Goal: Leave review/rating: Leave review/rating

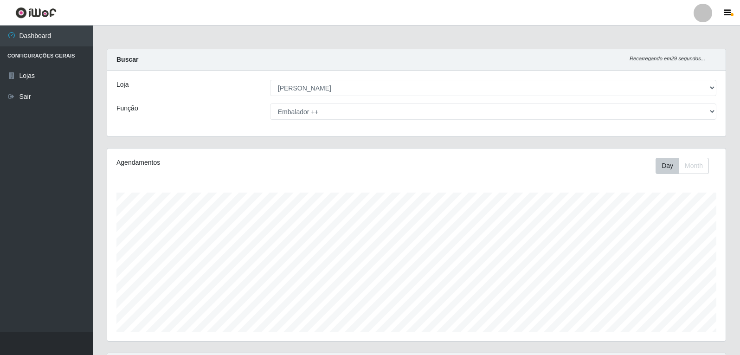
select select "523"
select select "71"
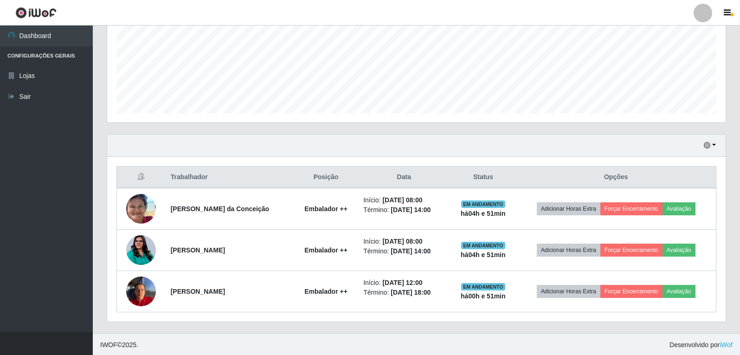
scroll to position [220, 0]
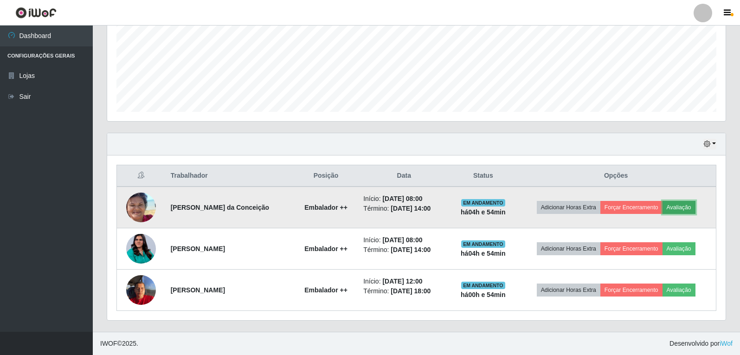
click at [685, 211] on button "Avaliação" at bounding box center [678, 207] width 33 height 13
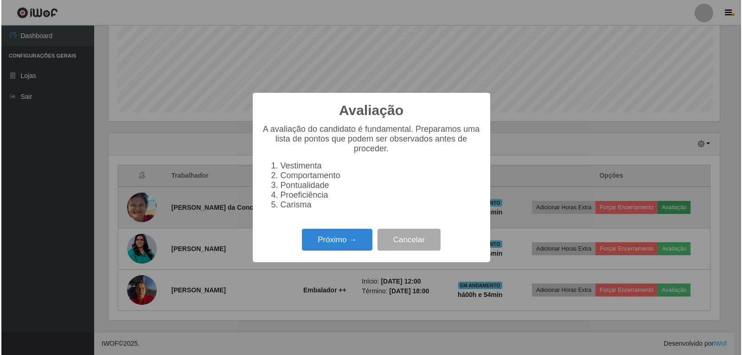
scroll to position [192, 614]
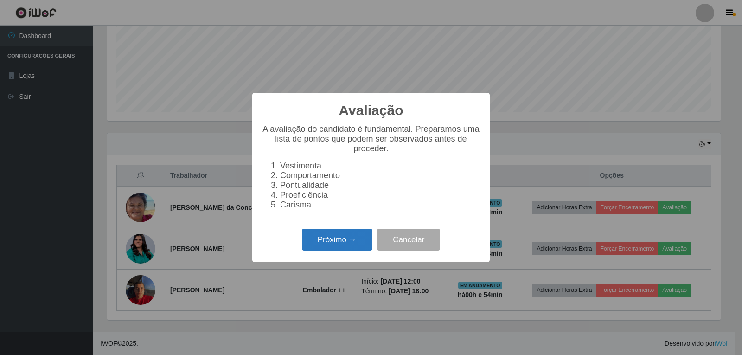
click at [330, 245] on button "Próximo →" at bounding box center [337, 240] width 70 height 22
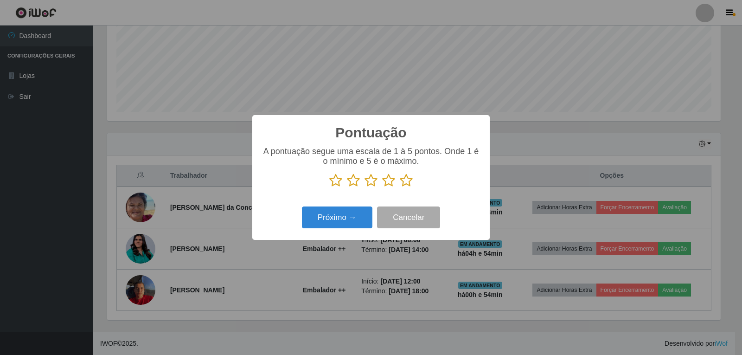
click at [408, 184] on icon at bounding box center [406, 180] width 13 height 14
click at [400, 187] on input "radio" at bounding box center [400, 187] width 0 height 0
click at [346, 217] on button "Próximo →" at bounding box center [337, 217] width 70 height 22
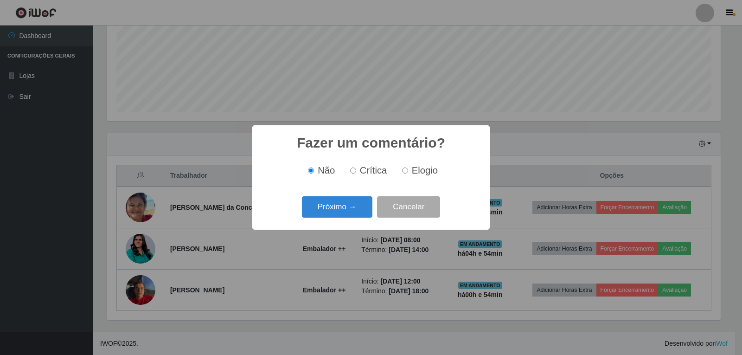
click at [404, 175] on label "Elogio" at bounding box center [417, 170] width 39 height 11
click at [404, 173] on input "Elogio" at bounding box center [405, 170] width 6 height 6
radio input "true"
click at [343, 202] on button "Próximo →" at bounding box center [337, 207] width 70 height 22
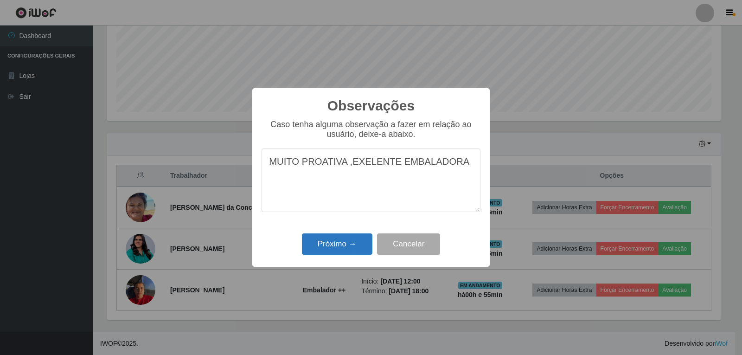
type textarea "MUITO PROATIVA ,EXELENTE EMBALADORA"
click at [346, 239] on button "Próximo →" at bounding box center [337, 244] width 70 height 22
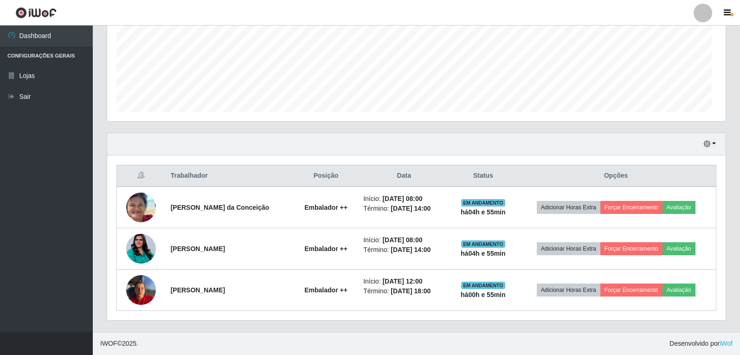
scroll to position [192, 618]
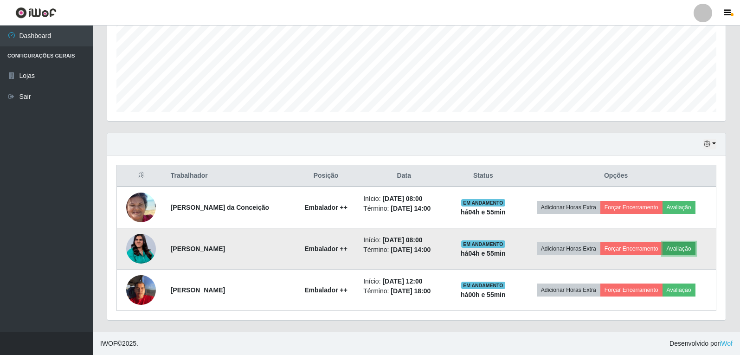
click at [688, 250] on button "Avaliação" at bounding box center [678, 248] width 33 height 13
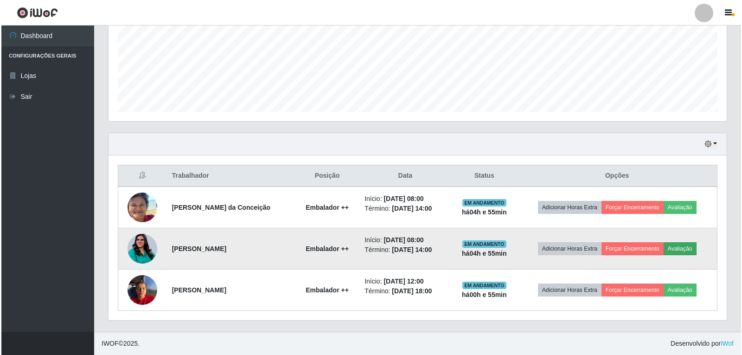
scroll to position [192, 614]
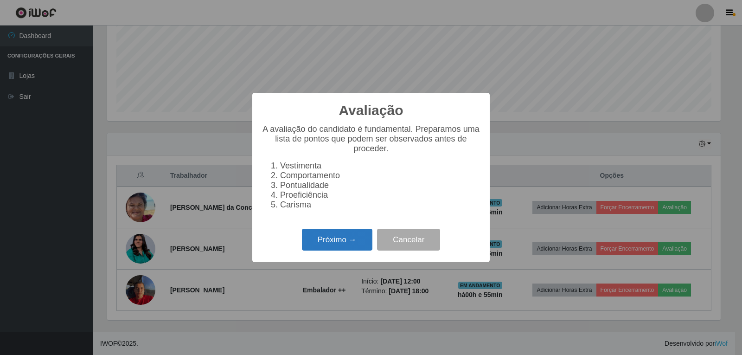
click at [355, 248] on button "Próximo →" at bounding box center [337, 240] width 70 height 22
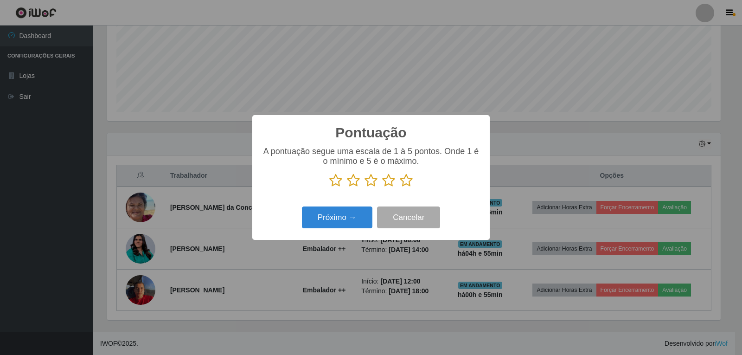
click at [403, 186] on icon at bounding box center [406, 180] width 13 height 14
click at [400, 187] on input "radio" at bounding box center [400, 187] width 0 height 0
click at [348, 220] on button "Próximo →" at bounding box center [337, 217] width 70 height 22
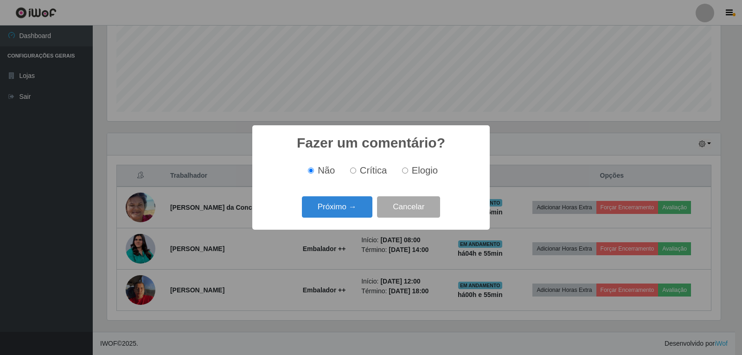
click at [408, 173] on label "Elogio" at bounding box center [417, 170] width 39 height 11
click at [408, 173] on input "Elogio" at bounding box center [405, 170] width 6 height 6
radio input "true"
click at [352, 206] on button "Próximo →" at bounding box center [337, 207] width 70 height 22
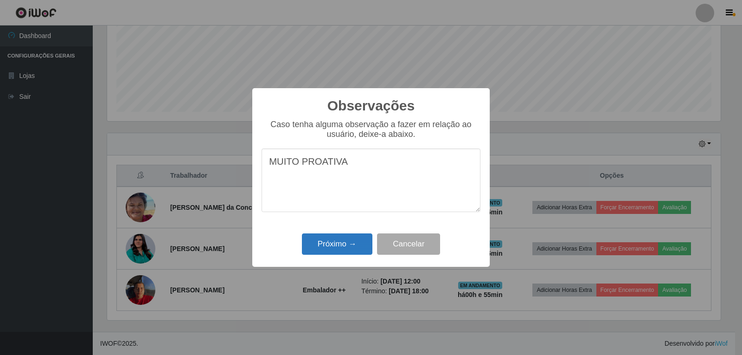
type textarea "MUITO PROATIVA"
click at [351, 240] on button "Próximo →" at bounding box center [337, 244] width 70 height 22
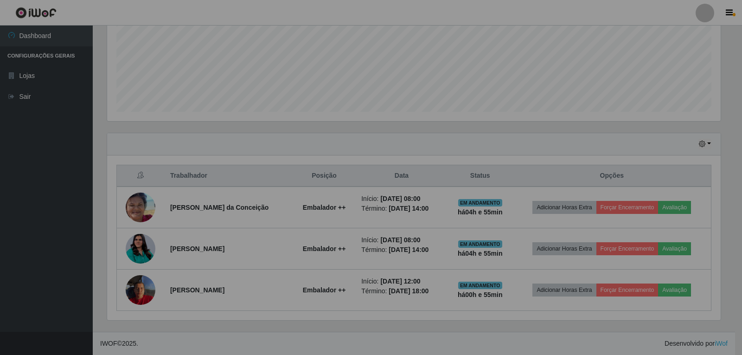
scroll to position [192, 618]
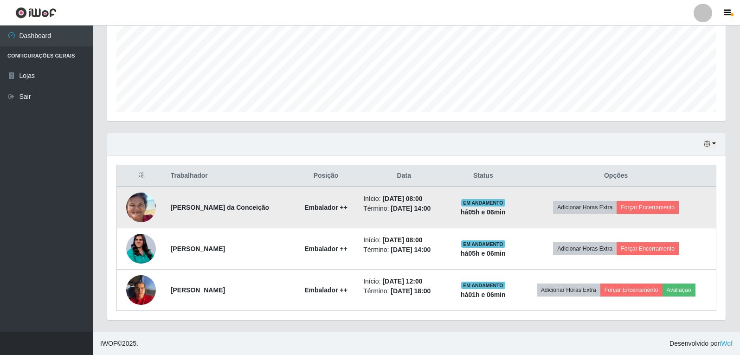
click at [147, 204] on img at bounding box center [141, 207] width 30 height 64
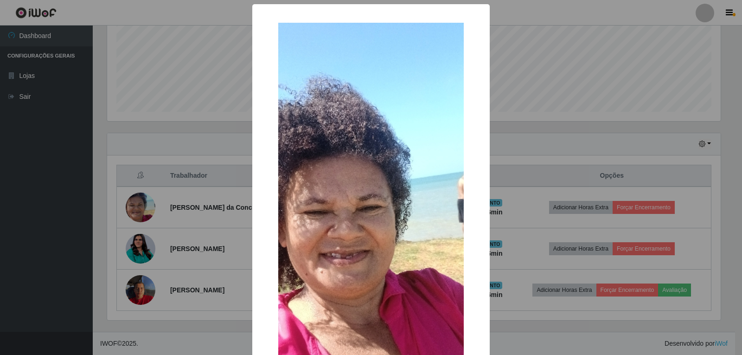
click at [49, 207] on div "× OK Cancel" at bounding box center [371, 177] width 742 height 355
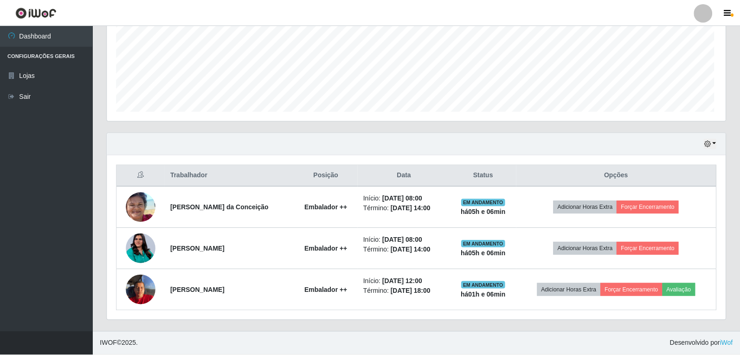
scroll to position [192, 618]
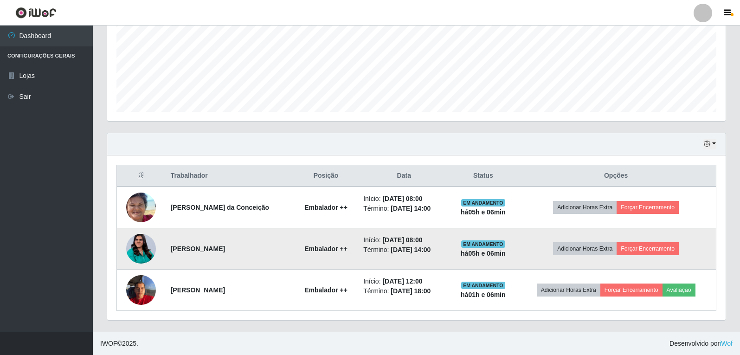
click at [142, 250] on img at bounding box center [141, 249] width 30 height 38
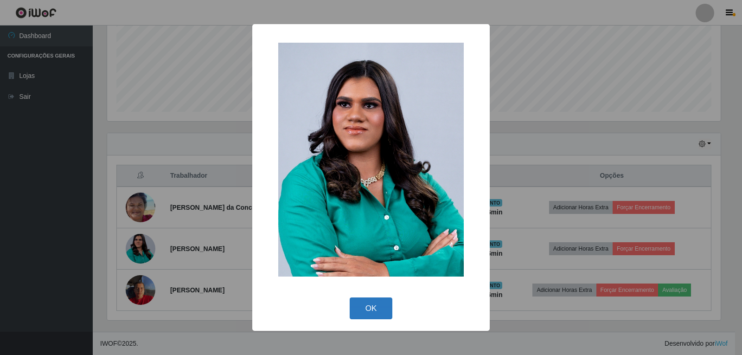
click at [359, 308] on button "OK" at bounding box center [371, 308] width 43 height 22
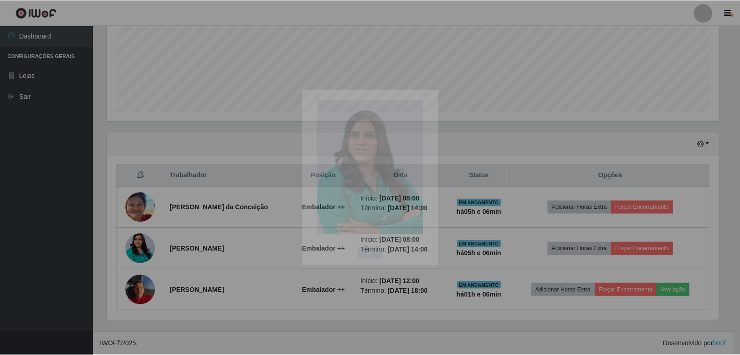
scroll to position [192, 618]
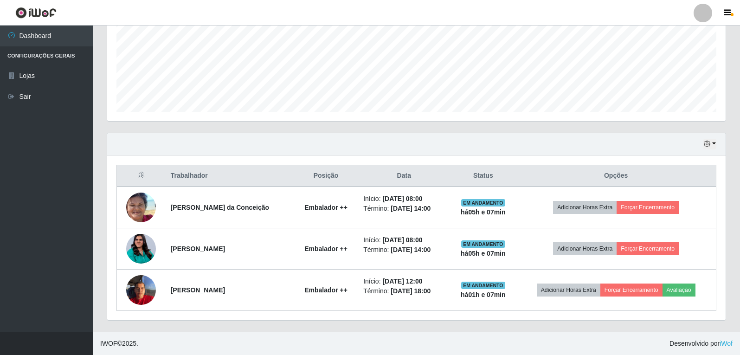
click at [718, 141] on div "Hoje 1 dia 3 dias 1 Semana Não encerrados" at bounding box center [416, 144] width 618 height 22
click at [718, 145] on div "Hoje 1 dia 3 dias 1 Semana Não encerrados" at bounding box center [416, 144] width 618 height 22
click at [713, 145] on button "button" at bounding box center [709, 144] width 13 height 11
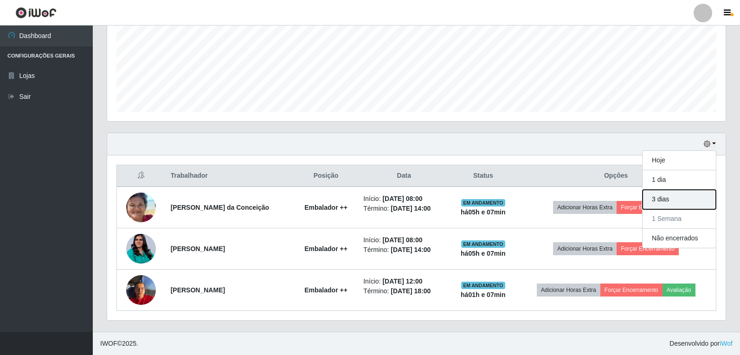
click at [647, 195] on button "3 dias" at bounding box center [678, 199] width 73 height 19
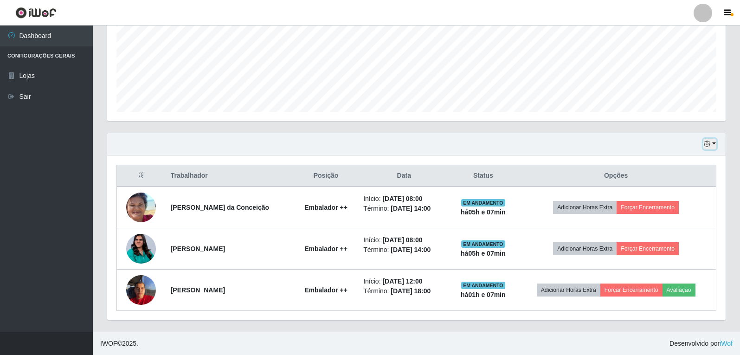
click at [713, 145] on button "button" at bounding box center [709, 144] width 13 height 11
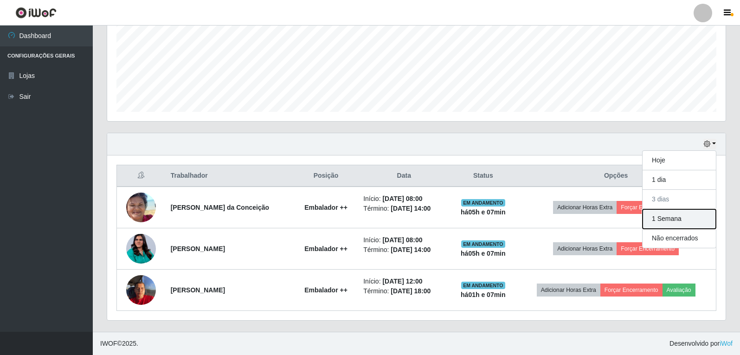
click at [679, 220] on button "1 Semana" at bounding box center [678, 218] width 73 height 19
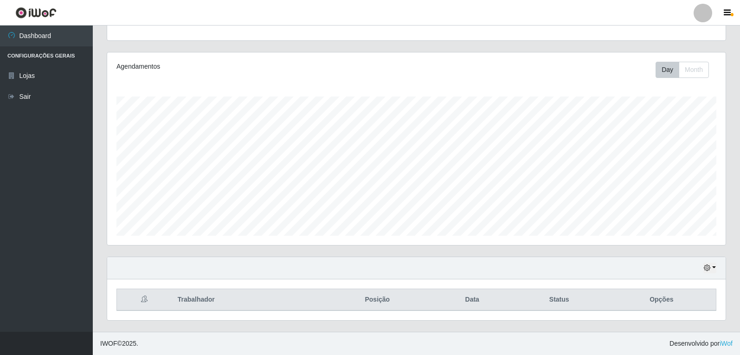
scroll to position [220, 0]
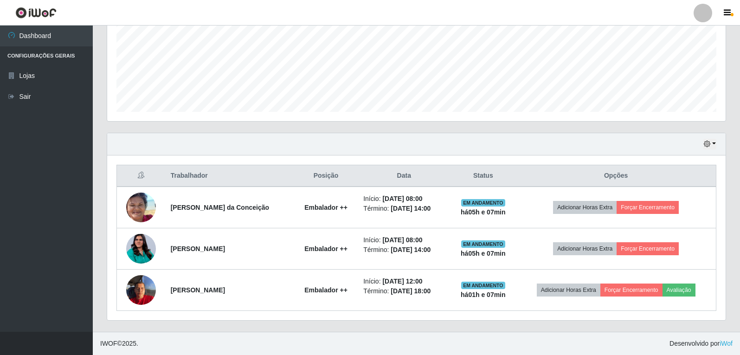
click at [717, 142] on div "Hoje 1 dia 3 dias 1 Semana Não encerrados" at bounding box center [416, 144] width 618 height 22
click at [717, 144] on div "Hoje 1 dia 3 dias 1 Semana Não encerrados" at bounding box center [416, 144] width 618 height 22
click at [714, 144] on button "button" at bounding box center [709, 144] width 13 height 11
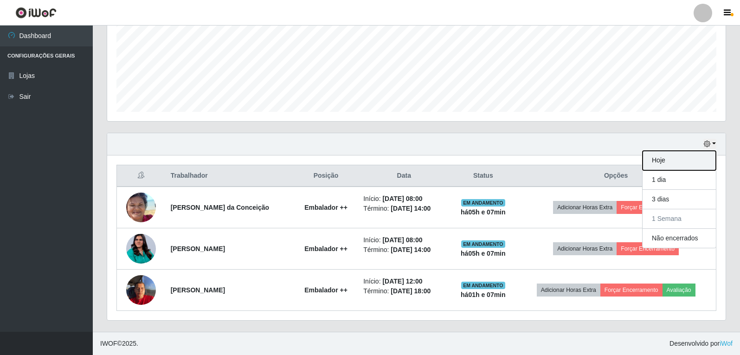
click at [678, 162] on button "Hoje" at bounding box center [678, 160] width 73 height 19
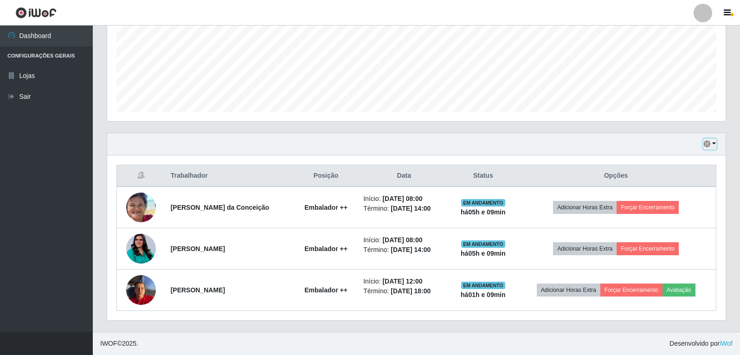
click at [713, 145] on button "button" at bounding box center [709, 144] width 13 height 11
click at [677, 177] on button "1 dia" at bounding box center [678, 179] width 73 height 19
click at [715, 144] on button "button" at bounding box center [709, 144] width 13 height 11
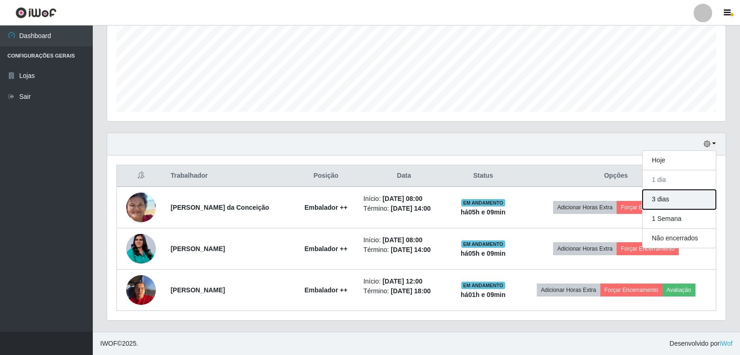
click at [679, 200] on button "3 dias" at bounding box center [678, 199] width 73 height 19
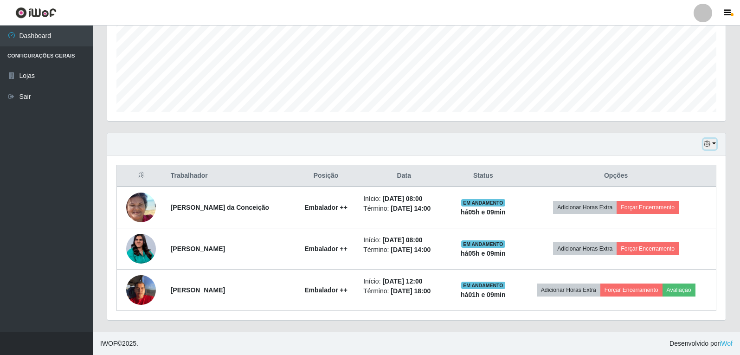
click at [716, 142] on div "Hoje 1 dia 3 dias 1 Semana Não encerrados" at bounding box center [416, 144] width 618 height 22
click at [717, 141] on div "Hoje 1 dia 3 dias 1 Semana Não encerrados" at bounding box center [416, 144] width 618 height 22
click at [714, 142] on button "button" at bounding box center [709, 144] width 13 height 11
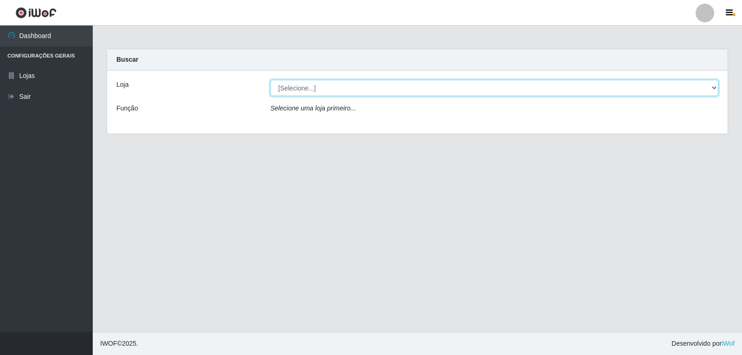
click at [367, 87] on select "[Selecione...] Queiroz Atacadão - João Câmara" at bounding box center [494, 88] width 448 height 16
select select "523"
click at [270, 80] on select "[Selecione...] Queiroz Atacadão - João Câmara" at bounding box center [494, 88] width 448 height 16
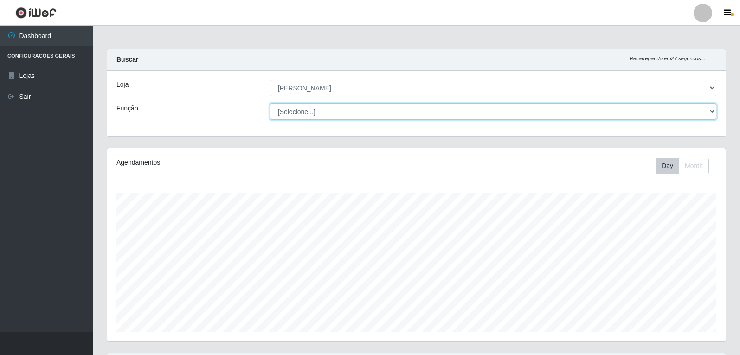
click at [312, 109] on select "[Selecione...] Embalador Embalador + Embalador ++ Panfleteiro Panfleteiro + Pan…" at bounding box center [493, 111] width 446 height 16
click at [270, 103] on select "[Selecione...] Embalador Embalador + Embalador ++ Panfleteiro Panfleteiro + Pan…" at bounding box center [493, 111] width 446 height 16
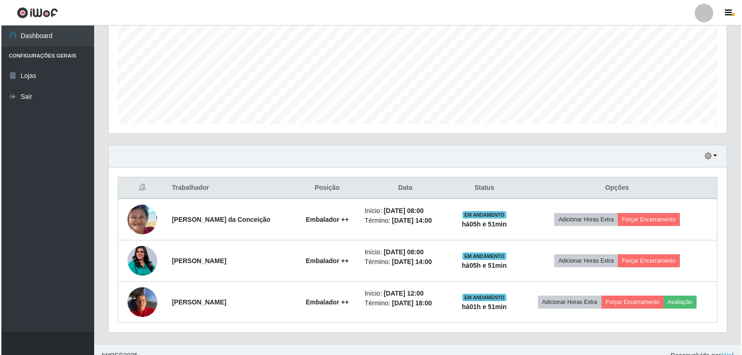
scroll to position [220, 0]
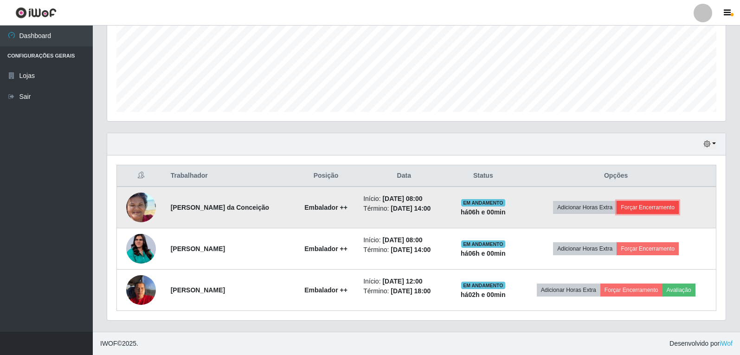
click at [640, 207] on button "Forçar Encerramento" at bounding box center [647, 207] width 62 height 13
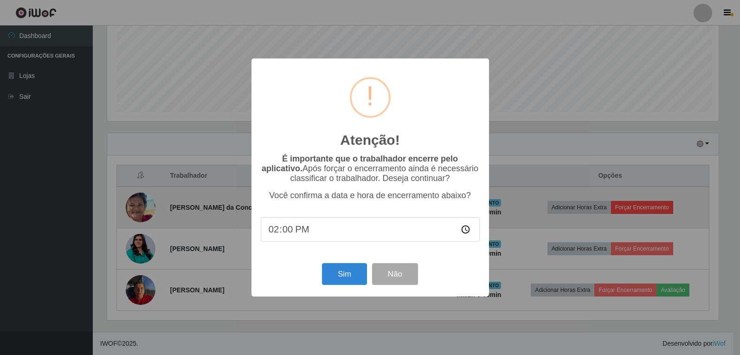
scroll to position [192, 614]
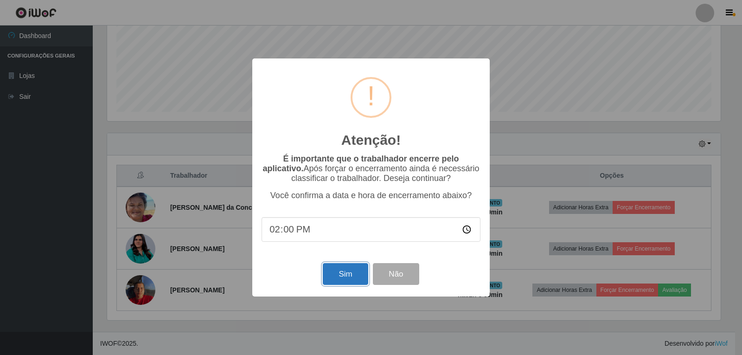
click at [347, 279] on button "Sim" at bounding box center [345, 274] width 45 height 22
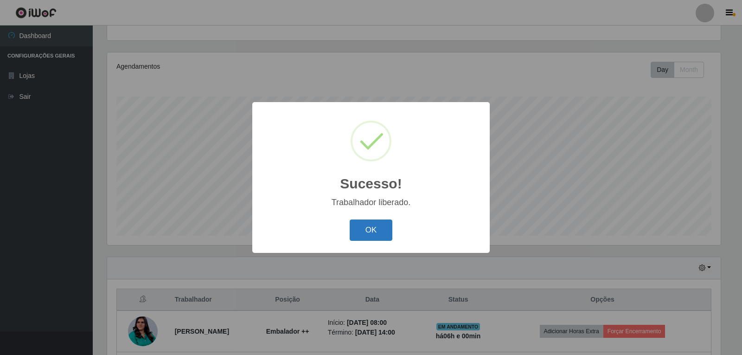
click at [368, 228] on button "OK" at bounding box center [371, 230] width 43 height 22
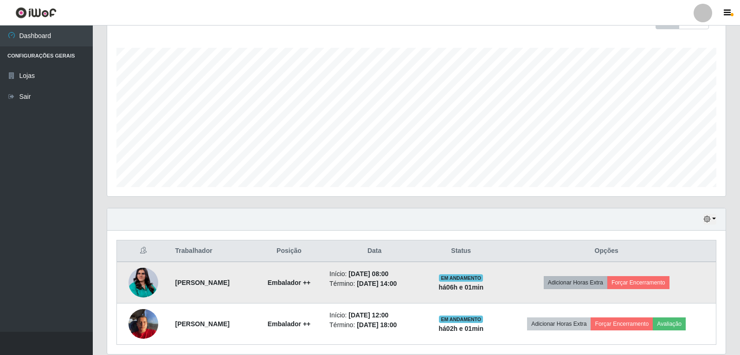
scroll to position [179, 0]
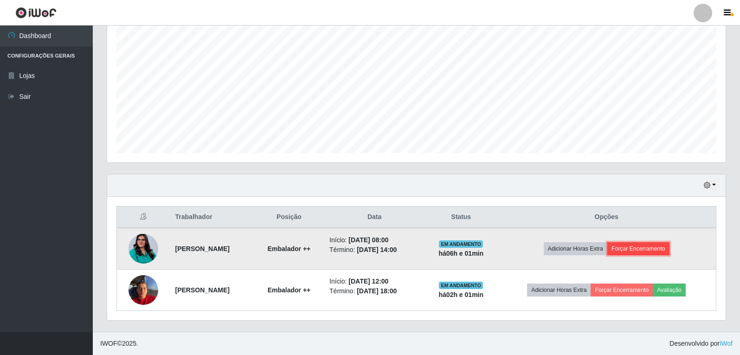
click at [642, 244] on button "Forçar Encerramento" at bounding box center [638, 248] width 62 height 13
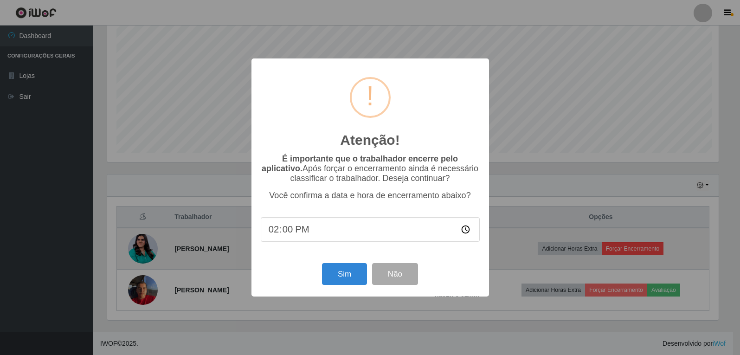
scroll to position [192, 614]
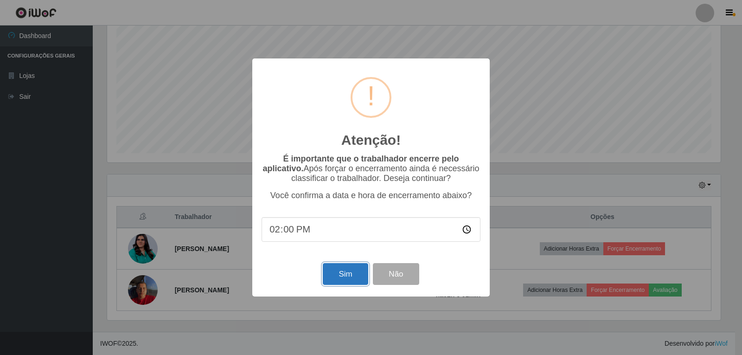
click at [332, 272] on button "Sim" at bounding box center [345, 274] width 45 height 22
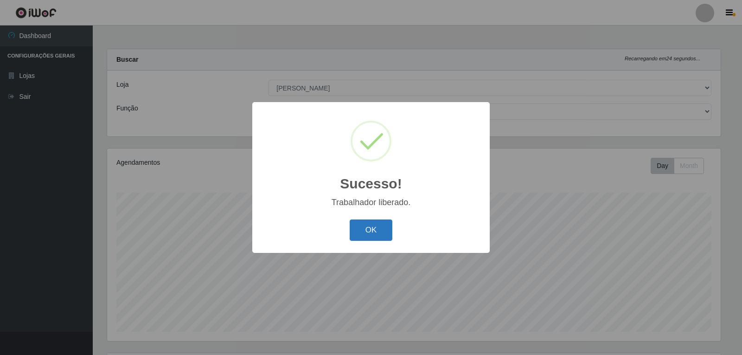
click at [386, 226] on button "OK" at bounding box center [371, 230] width 43 height 22
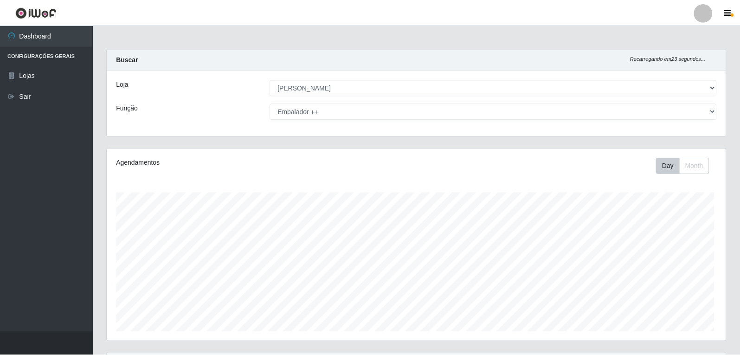
scroll to position [192, 618]
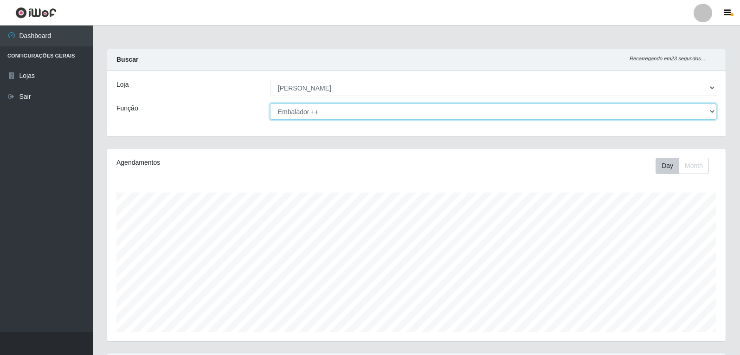
click at [296, 115] on select "[Selecione...] Embalador Embalador + Embalador ++ Panfleteiro Panfleteiro + Pan…" at bounding box center [493, 111] width 446 height 16
click at [270, 103] on select "[Selecione...] Embalador Embalador + Embalador ++ Panfleteiro Panfleteiro + Pan…" at bounding box center [493, 111] width 446 height 16
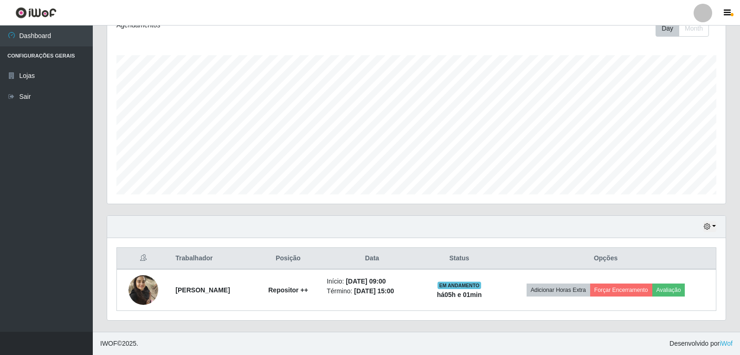
scroll to position [0, 0]
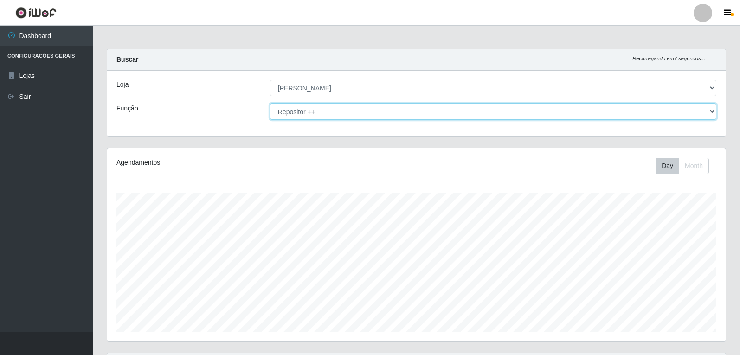
click at [299, 115] on select "[Selecione...] Embalador Embalador + Embalador ++ Panfleteiro Panfleteiro + Pan…" at bounding box center [493, 111] width 446 height 16
select select "71"
click at [270, 103] on select "[Selecione...] Embalador Embalador + Embalador ++ Panfleteiro Panfleteiro + Pan…" at bounding box center [493, 111] width 446 height 16
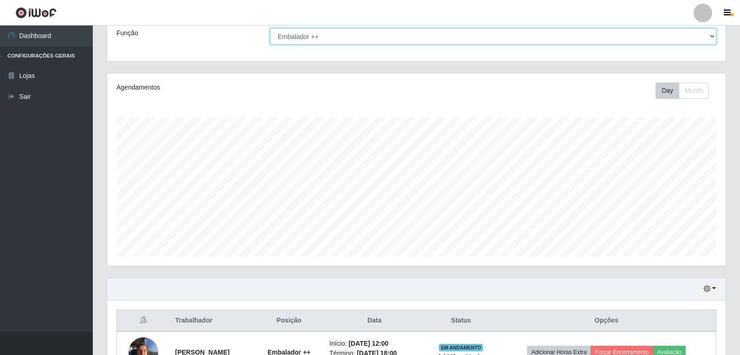
scroll to position [137, 0]
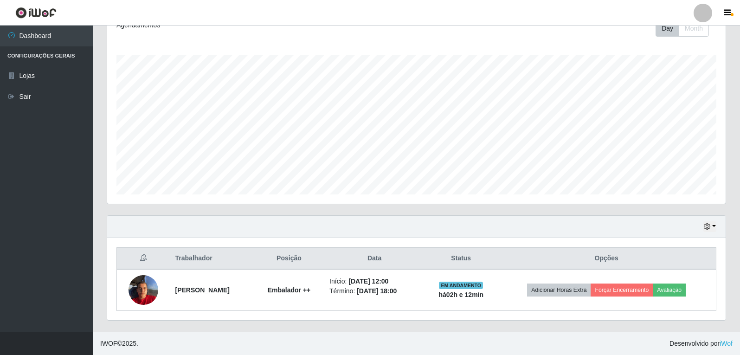
click at [718, 224] on div "Hoje 1 dia 3 dias 1 Semana Não encerrados" at bounding box center [416, 227] width 618 height 22
click at [713, 226] on button "button" at bounding box center [709, 226] width 13 height 11
click at [691, 199] on button "1 Semana" at bounding box center [678, 191] width 73 height 19
